Goal: Navigation & Orientation: Find specific page/section

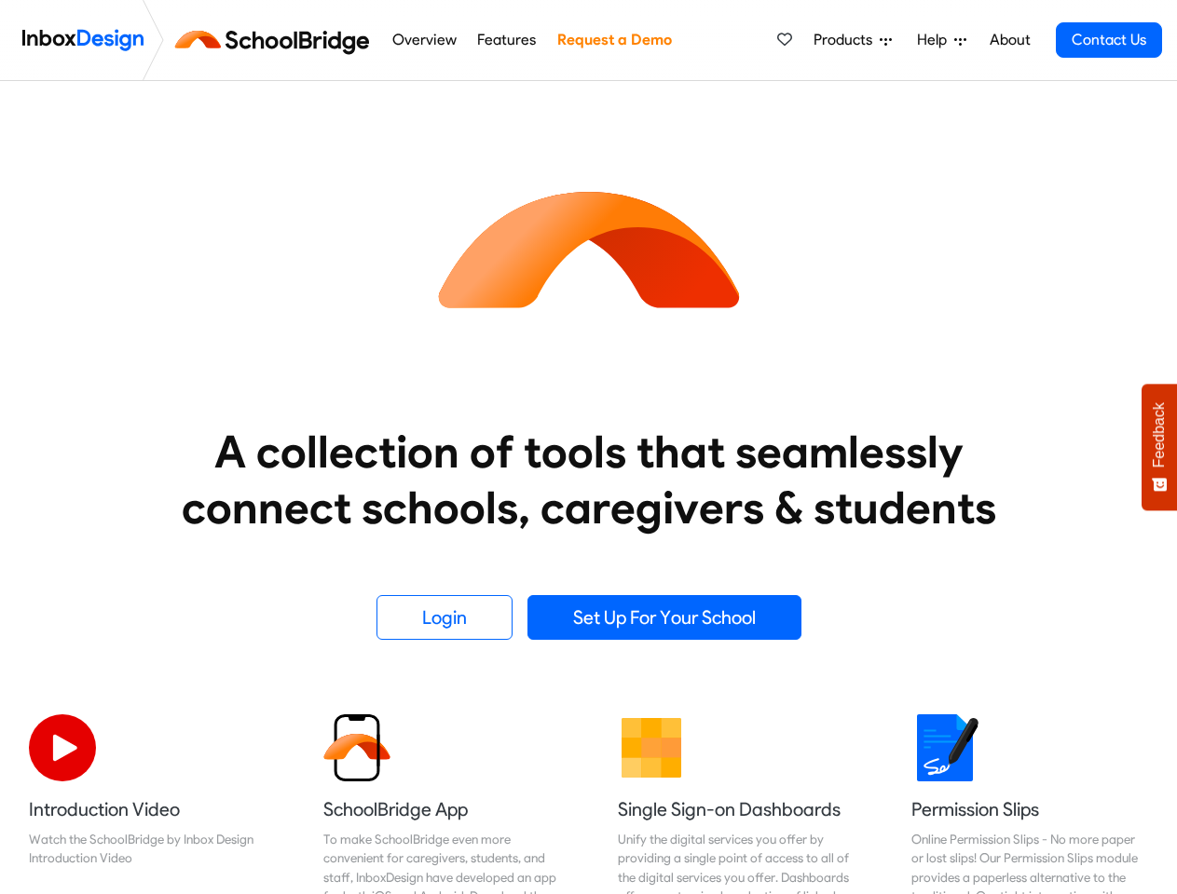
click at [588, 447] on heading "A collection of tools that seamlessly connect schools, caregivers & students" at bounding box center [588, 480] width 885 height 112
click at [853, 40] on span "Products" at bounding box center [846, 40] width 66 height 22
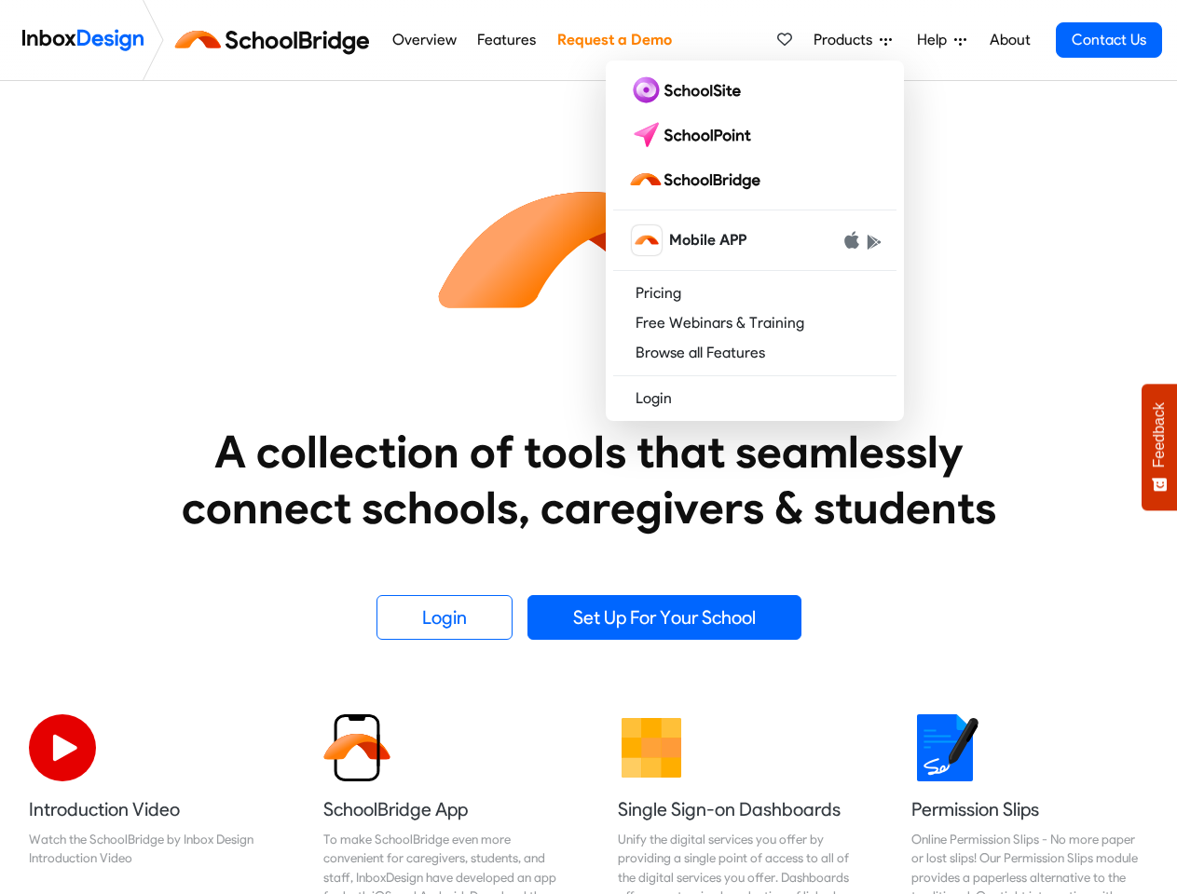
click at [943, 40] on span "Help" at bounding box center [935, 40] width 37 height 22
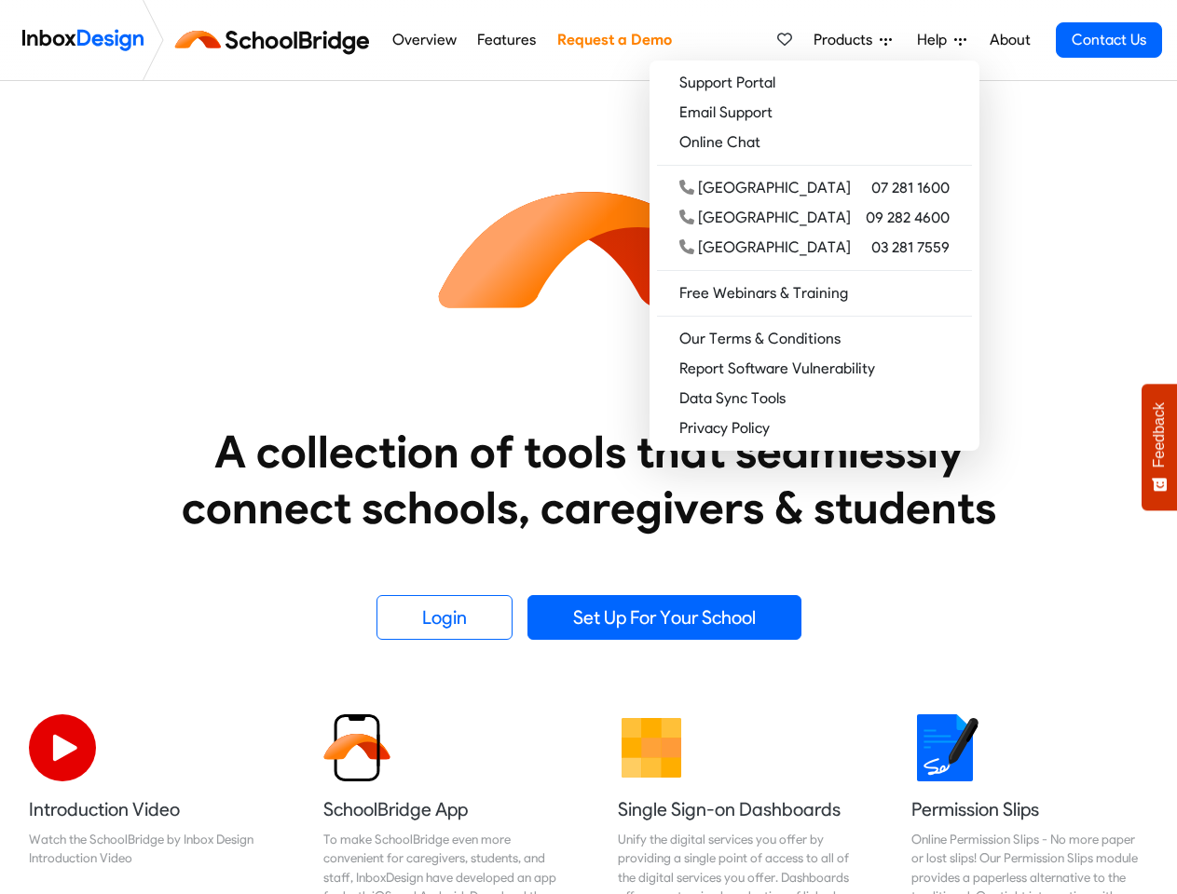
click at [1159, 447] on span "Feedback" at bounding box center [1158, 434] width 17 height 65
